Goal: Information Seeking & Learning: Learn about a topic

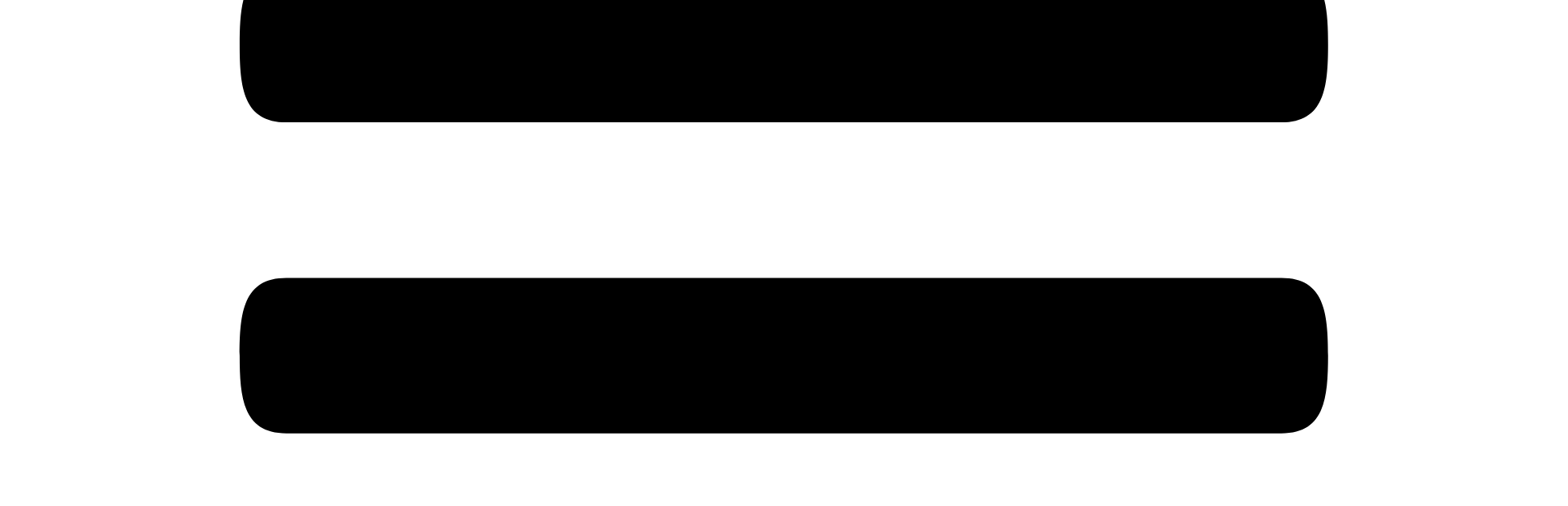
scroll to position [372, 0]
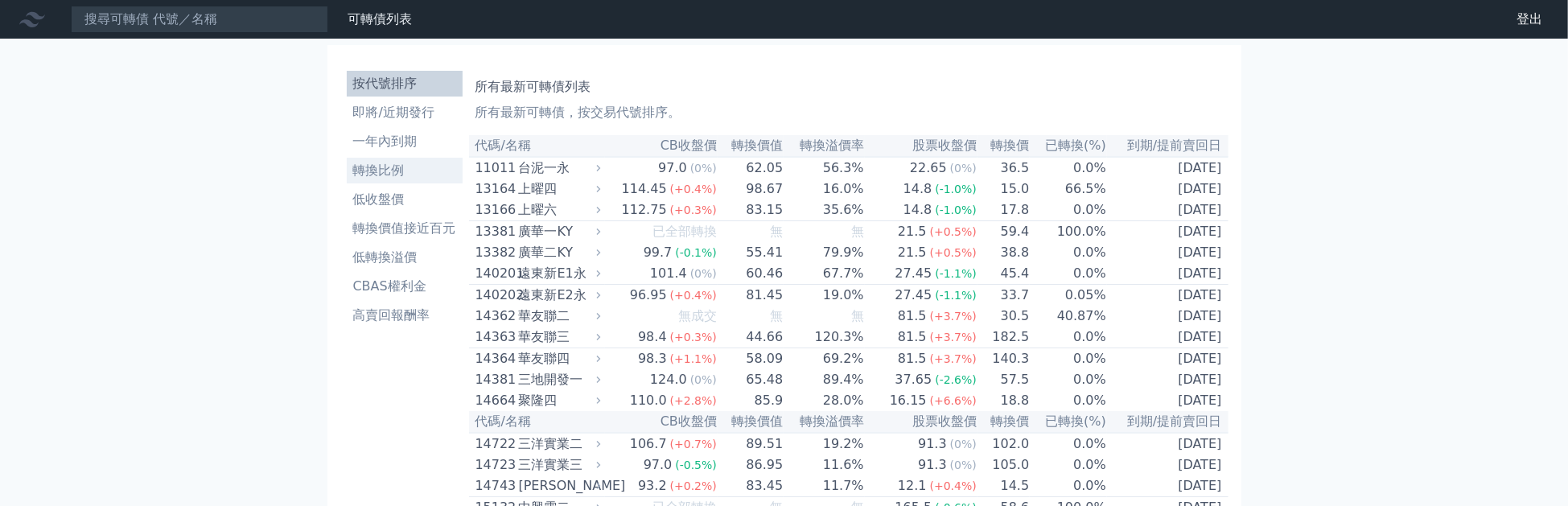
click at [367, 171] on li "轉換比例" at bounding box center [405, 170] width 116 height 19
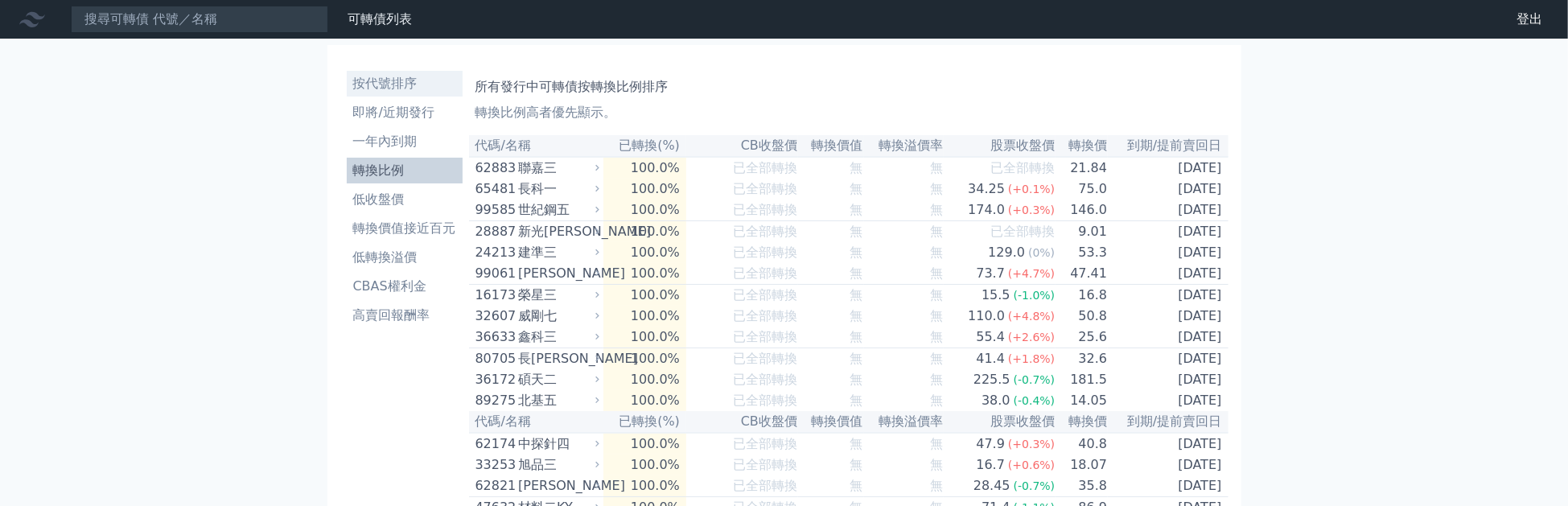
click at [368, 84] on li "按代號排序" at bounding box center [405, 83] width 116 height 19
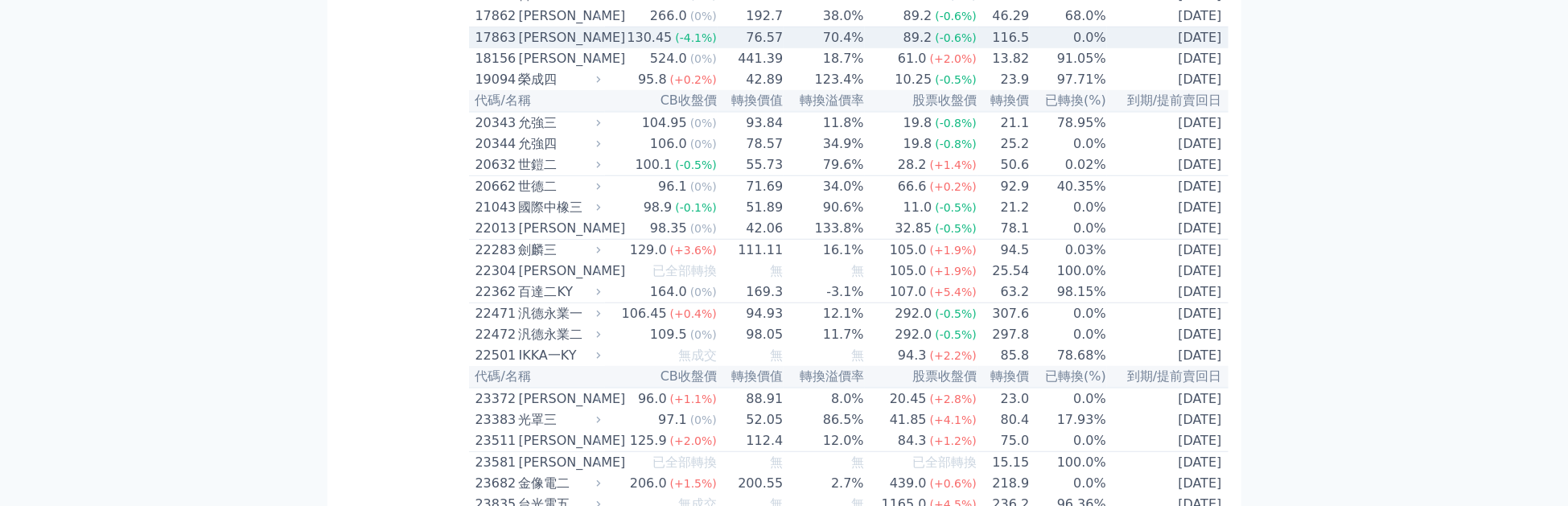
scroll to position [930, 0]
